Goal: Task Accomplishment & Management: Complete application form

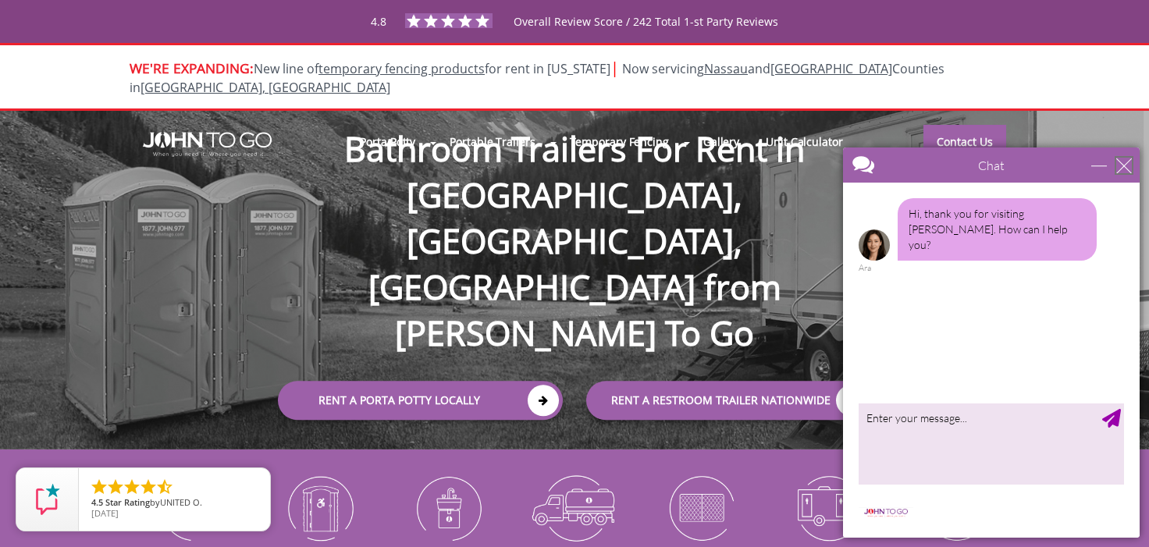
click at [1121, 163] on div "close" at bounding box center [1125, 166] width 16 height 16
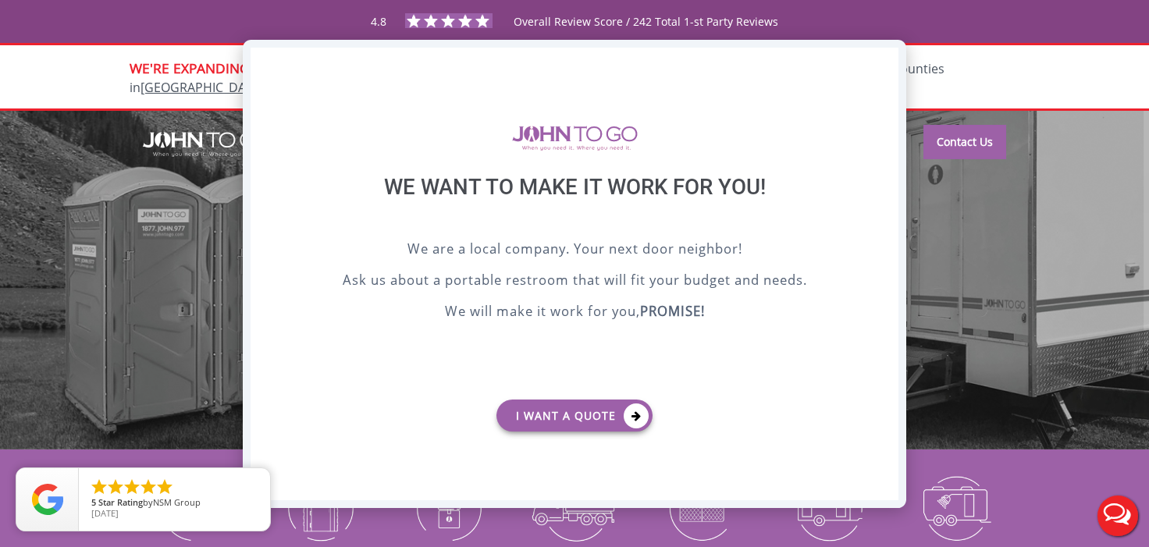
click at [882, 59] on div "X" at bounding box center [887, 61] width 24 height 27
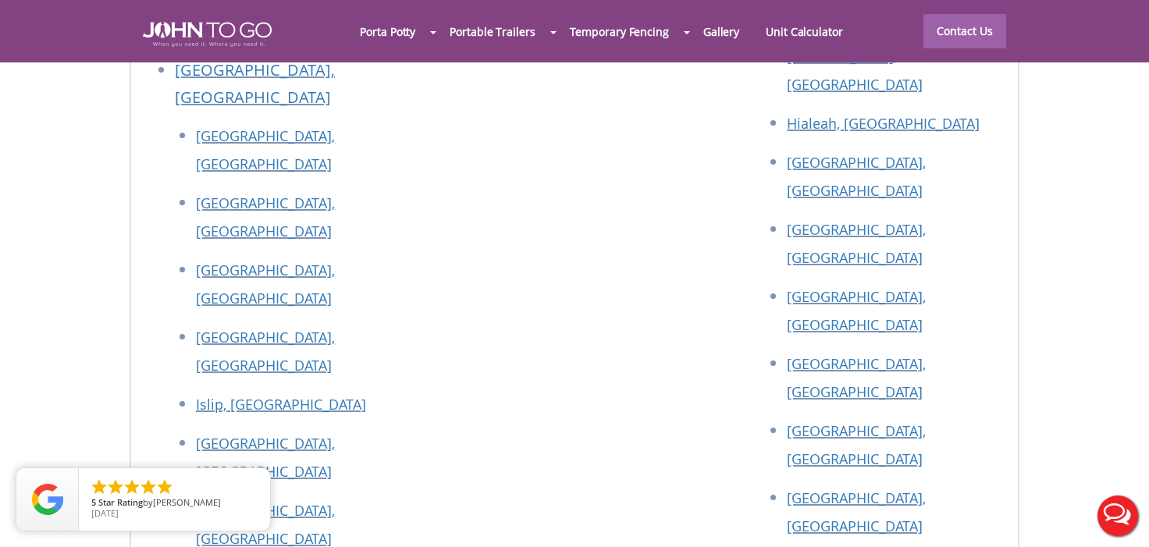
scroll to position [6950, 0]
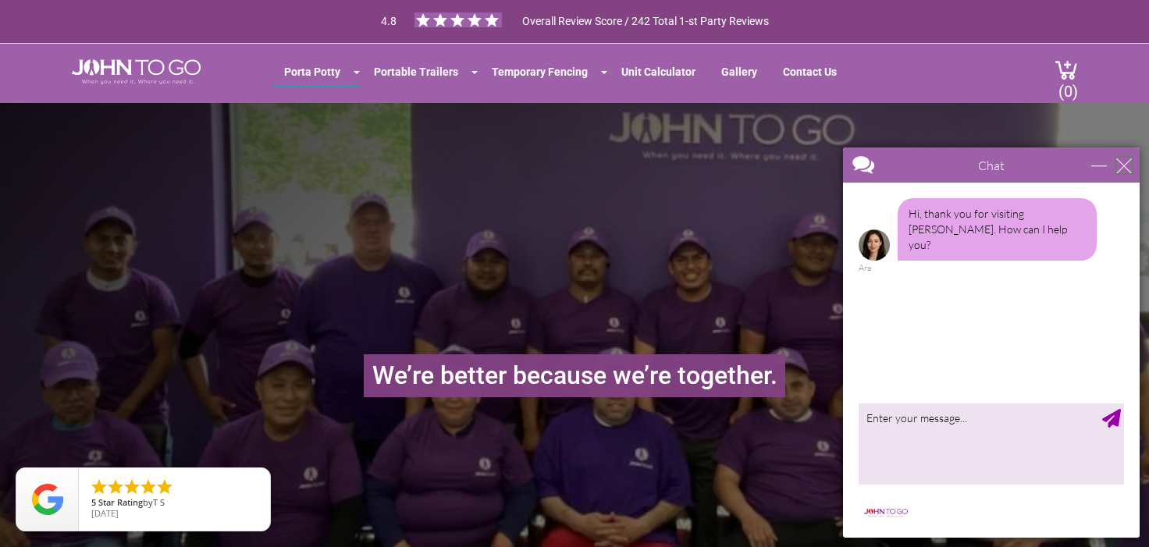
click at [1125, 166] on div "close" at bounding box center [1125, 166] width 16 height 16
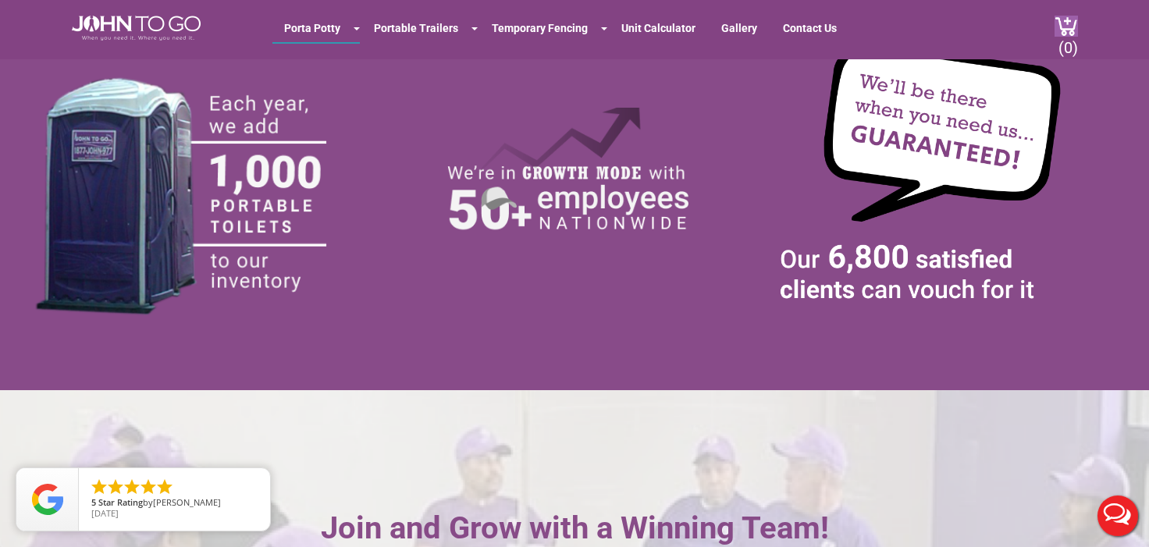
scroll to position [3670, 0]
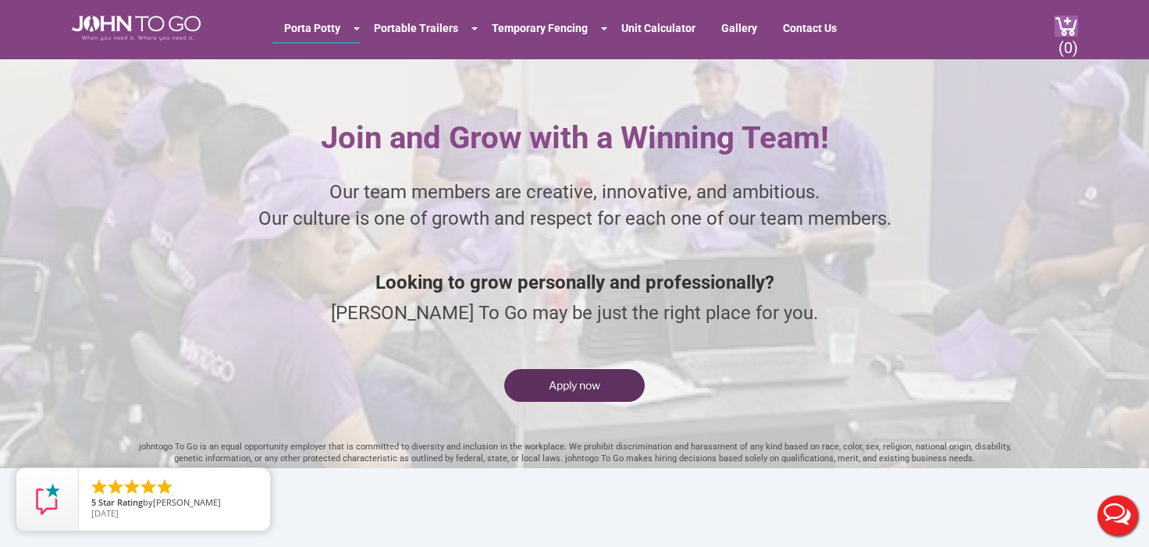
click at [585, 397] on button "Apply now" at bounding box center [574, 385] width 141 height 33
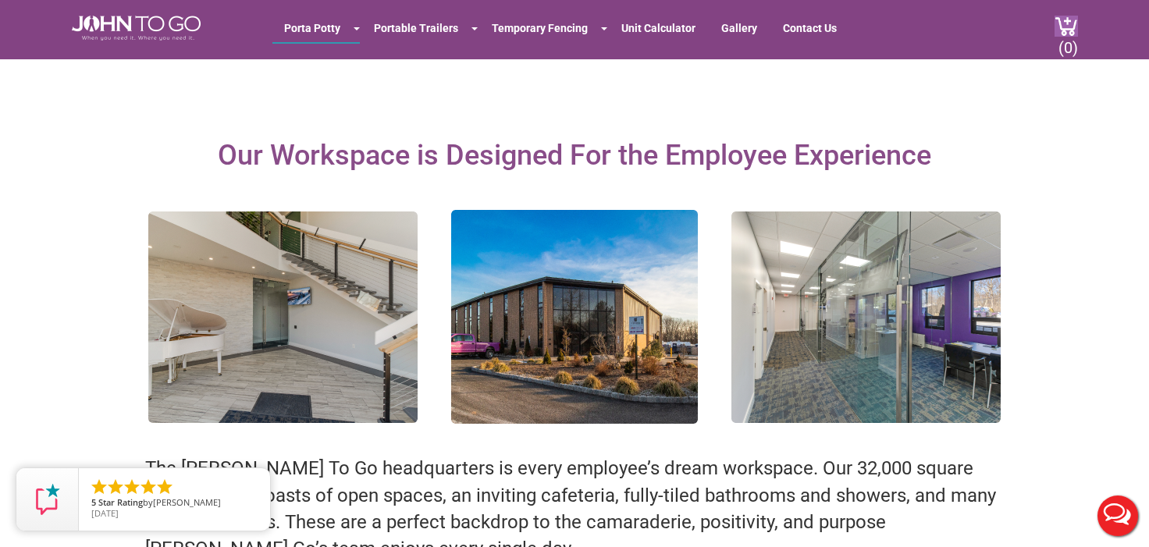
scroll to position [1171, 0]
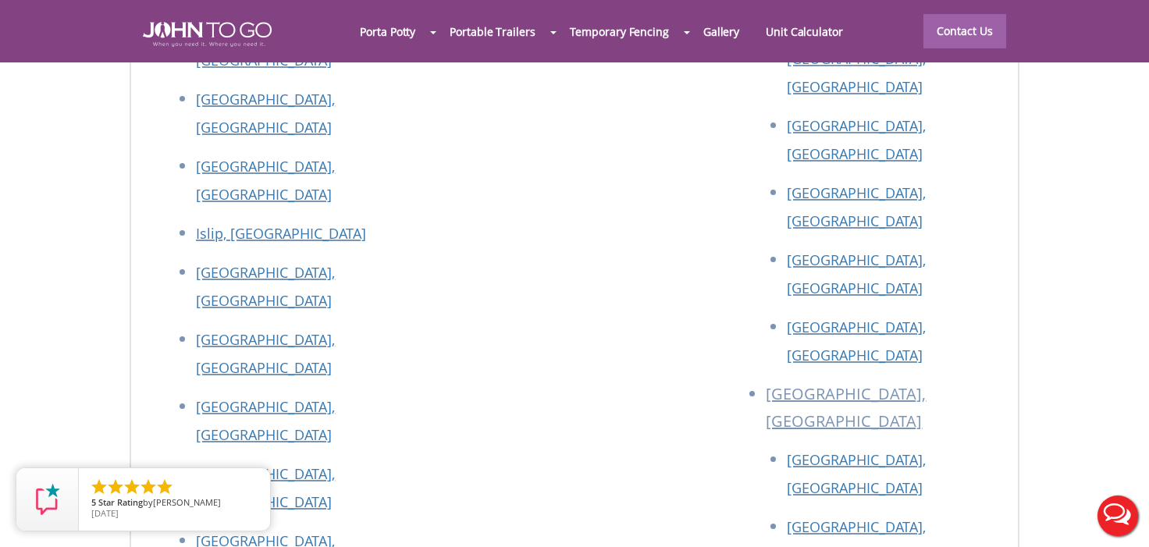
drag, startPoint x: 0, startPoint y: 0, endPoint x: 48, endPoint y: 233, distance: 238.5
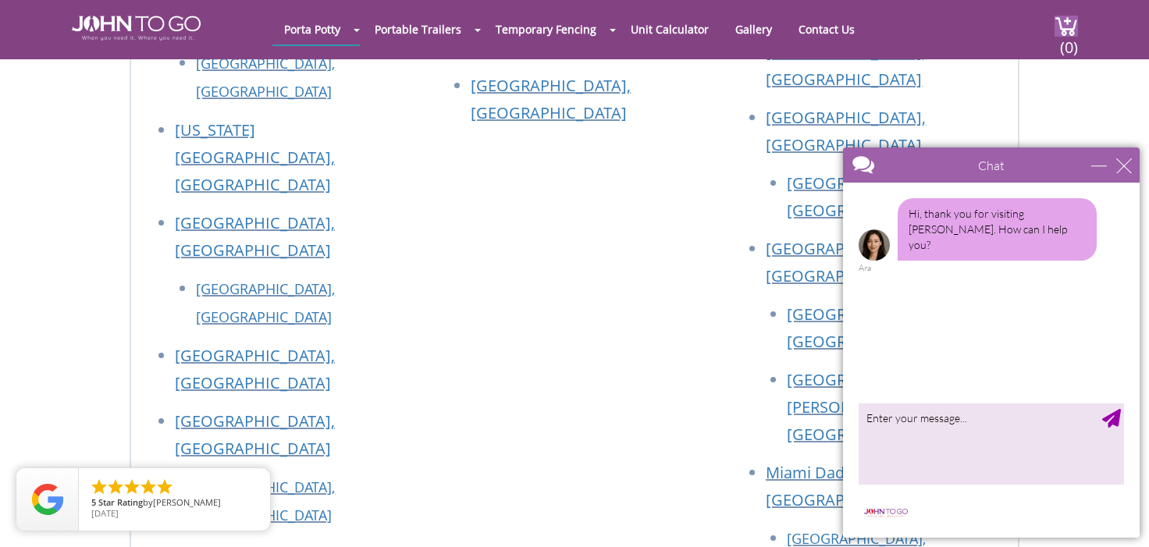
scroll to position [5622, 0]
